Goal: Transaction & Acquisition: Purchase product/service

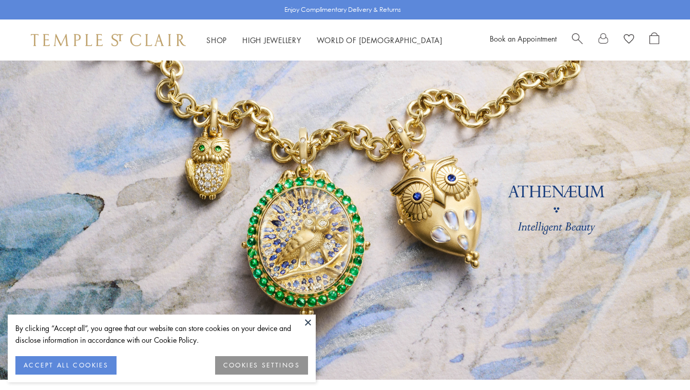
click at [308, 323] on button at bounding box center [307, 322] width 15 height 15
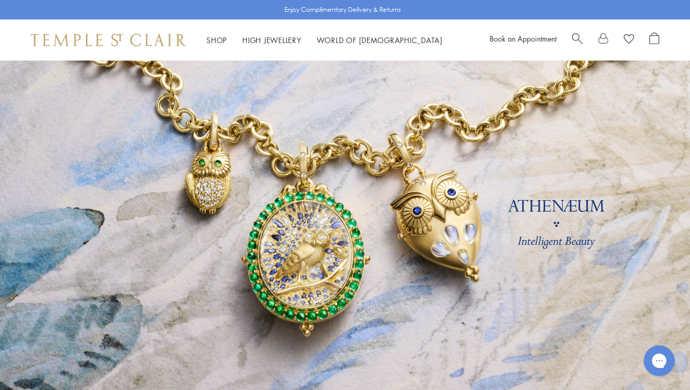
click at [220, 37] on link "Shop Shop" at bounding box center [216, 40] width 21 height 10
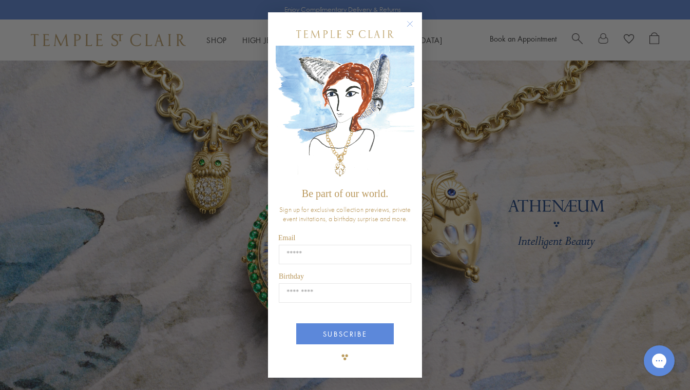
click at [53, 115] on div "Close dialog Be part of our world. Sign up for exclusive collection previews, p…" at bounding box center [345, 195] width 690 height 390
click at [409, 25] on circle "Close dialog" at bounding box center [410, 24] width 12 height 12
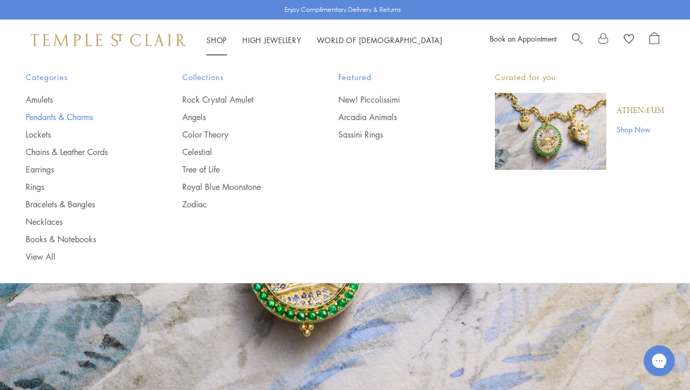
click at [40, 115] on link "Pendants & Charms" at bounding box center [84, 116] width 116 height 11
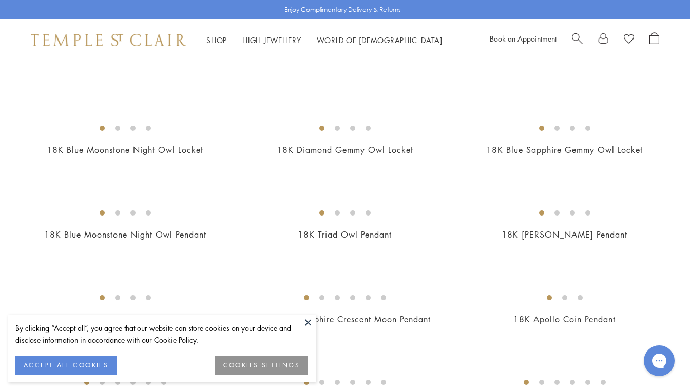
click at [308, 322] on button at bounding box center [307, 322] width 15 height 15
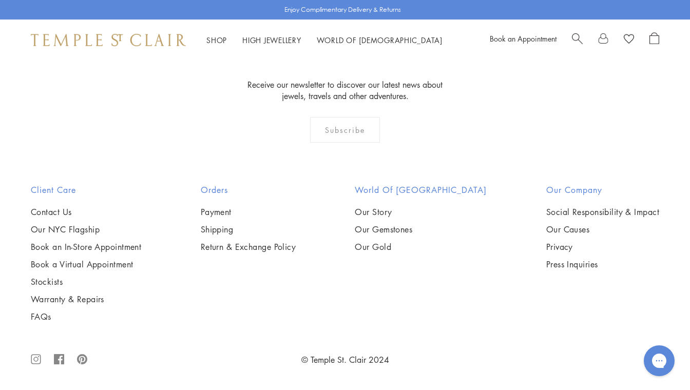
scroll to position [5750, 0]
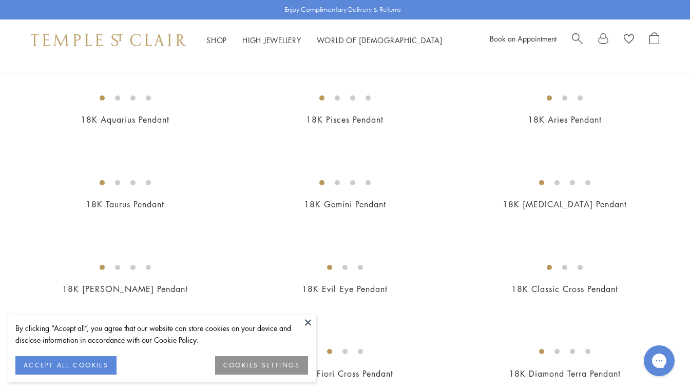
scroll to position [280, 0]
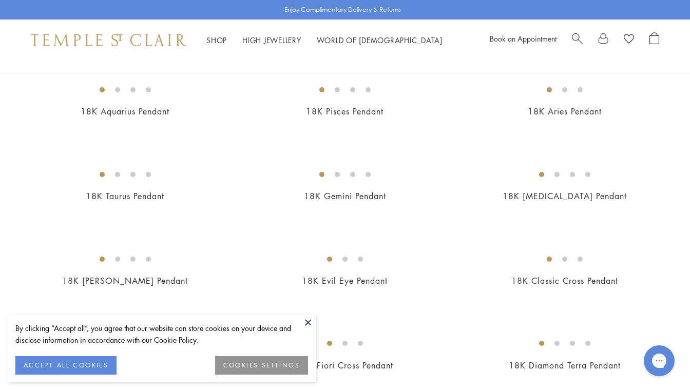
click at [307, 322] on button at bounding box center [307, 322] width 15 height 15
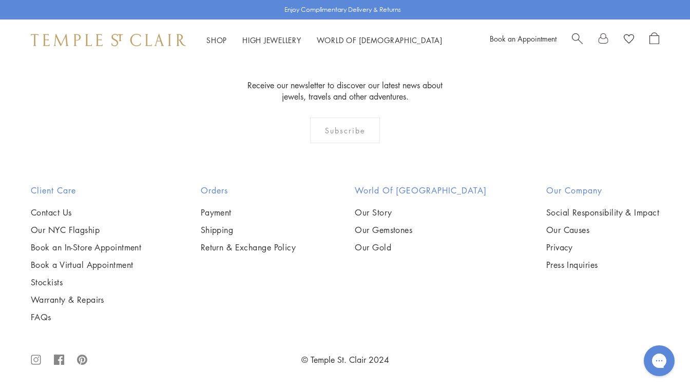
scroll to position [5023, 0]
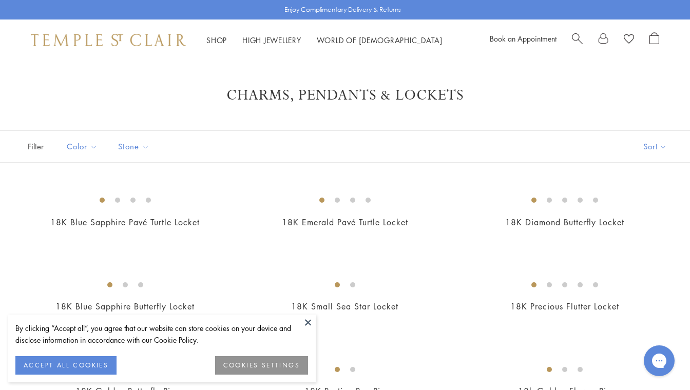
click at [307, 323] on button at bounding box center [307, 322] width 15 height 15
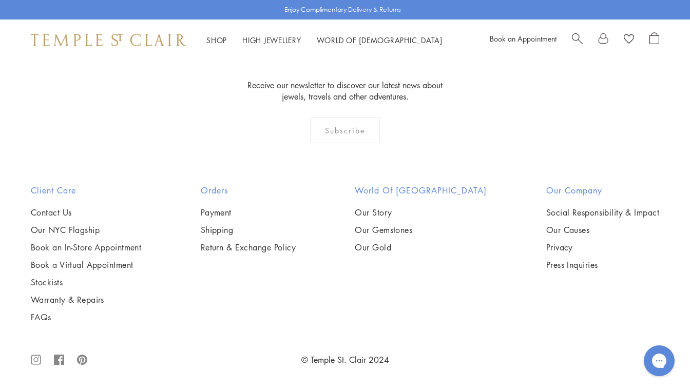
scroll to position [657, 0]
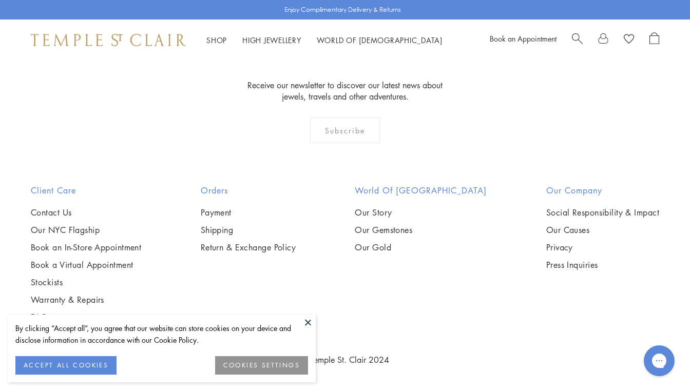
scroll to position [1967, 0]
click at [625, 100] on button "Best selling" at bounding box center [638, 104] width 104 height 25
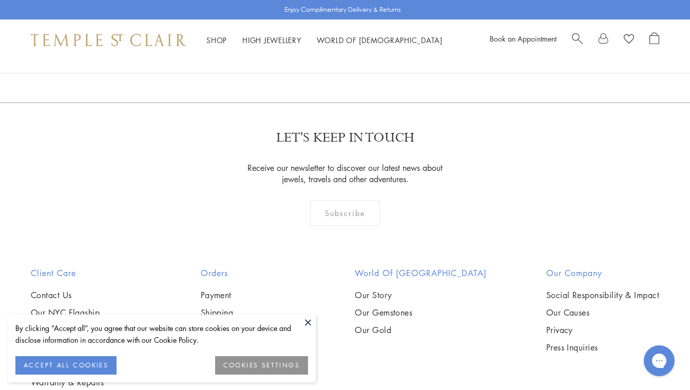
scroll to position [2223, 0]
